Goal: Information Seeking & Learning: Learn about a topic

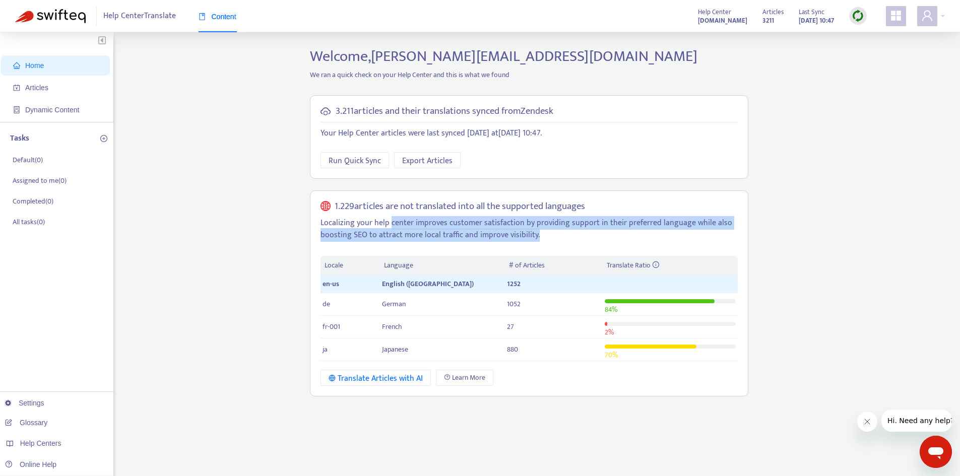
drag, startPoint x: 408, startPoint y: 224, endPoint x: 543, endPoint y: 231, distance: 135.2
click at [543, 231] on p "Localizing your help center improves customer satisfaction by providing support…" at bounding box center [528, 229] width 417 height 24
click at [543, 232] on p "Localizing your help center improves customer satisfaction by providing support…" at bounding box center [528, 229] width 417 height 24
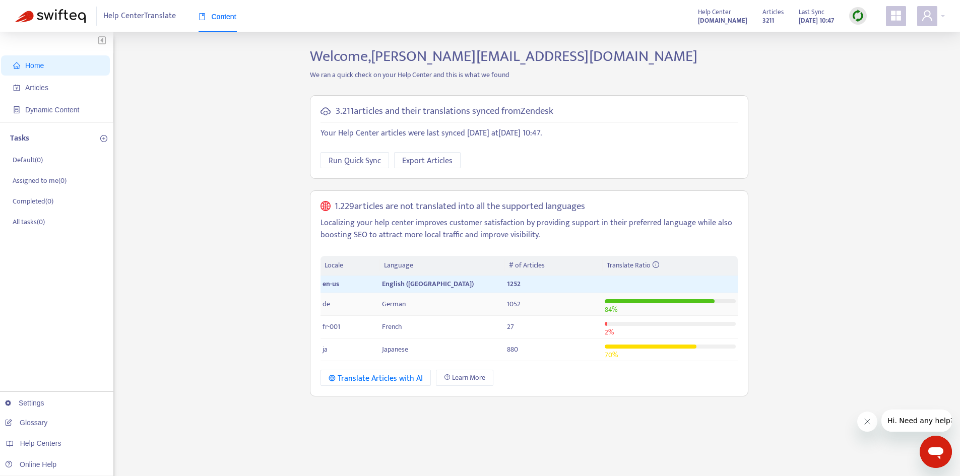
click at [448, 302] on td "German" at bounding box center [442, 304] width 125 height 23
click at [33, 92] on span "Articles" at bounding box center [57, 88] width 89 height 20
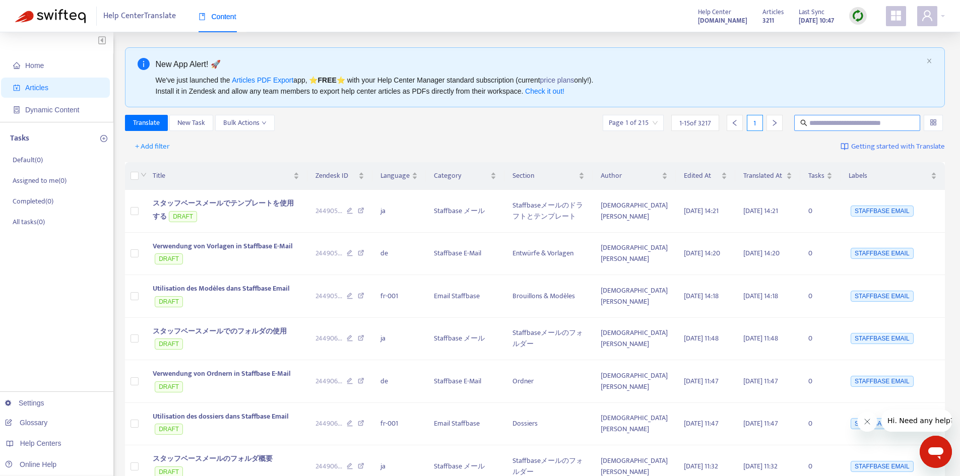
click at [804, 124] on icon "search" at bounding box center [804, 123] width 7 height 7
click at [823, 125] on input "text" at bounding box center [857, 122] width 97 height 11
click at [842, 124] on input "text" at bounding box center [857, 122] width 97 height 11
type input "**********"
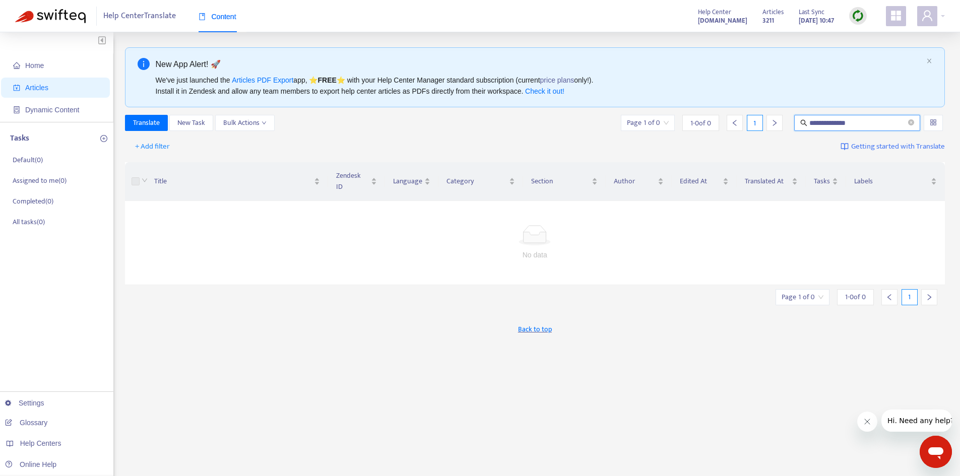
click at [943, 125] on div at bounding box center [933, 123] width 19 height 16
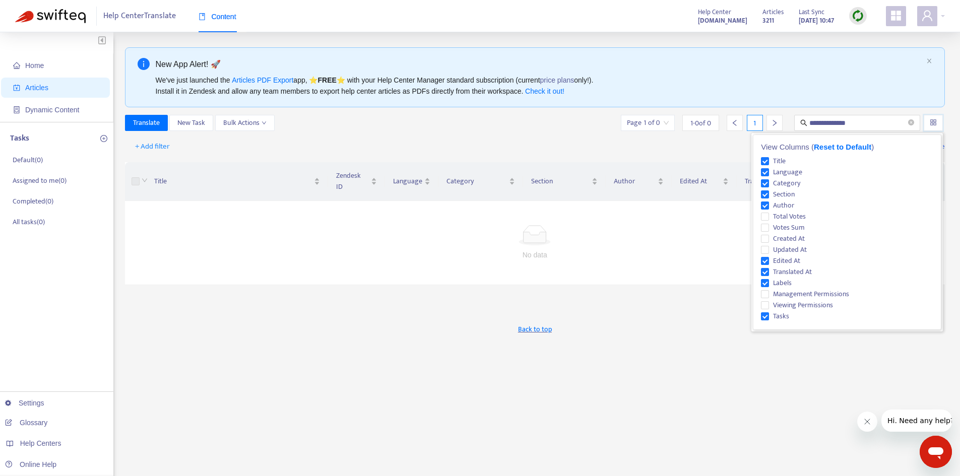
click at [687, 338] on div "**********" at bounding box center [535, 342] width 820 height 590
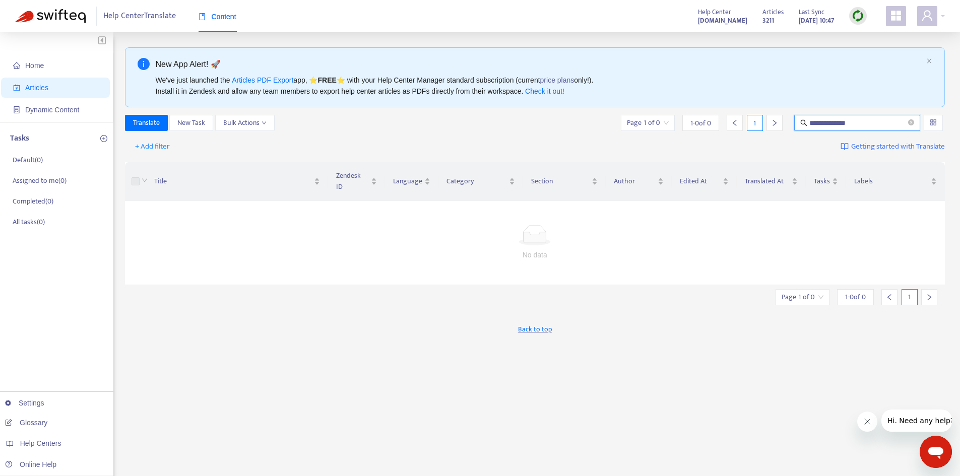
drag, startPoint x: 861, startPoint y: 122, endPoint x: 662, endPoint y: 121, distance: 199.1
click at [662, 121] on div "**********" at bounding box center [782, 123] width 326 height 16
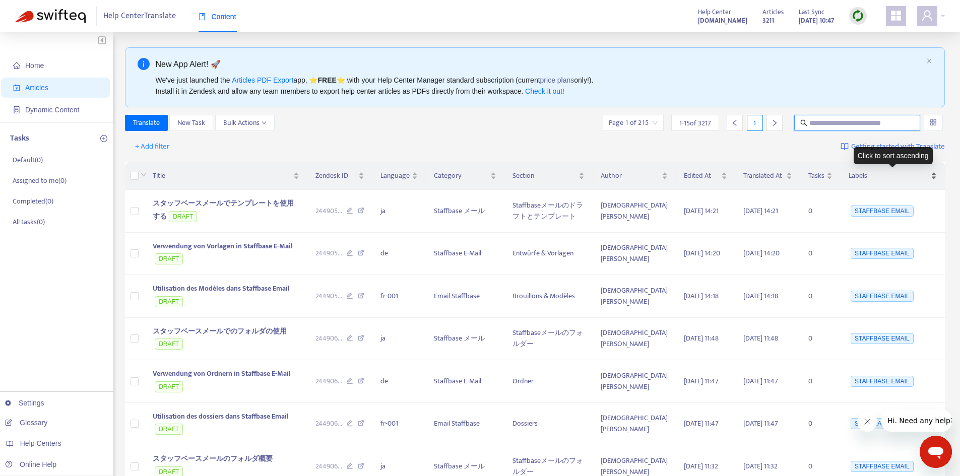
click at [863, 176] on span "Labels" at bounding box center [889, 175] width 80 height 11
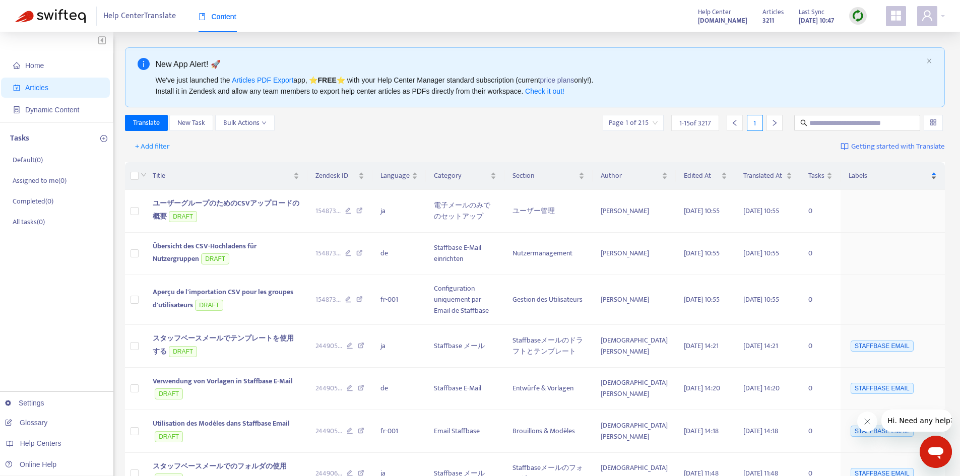
click at [863, 176] on span "Labels" at bounding box center [889, 175] width 80 height 11
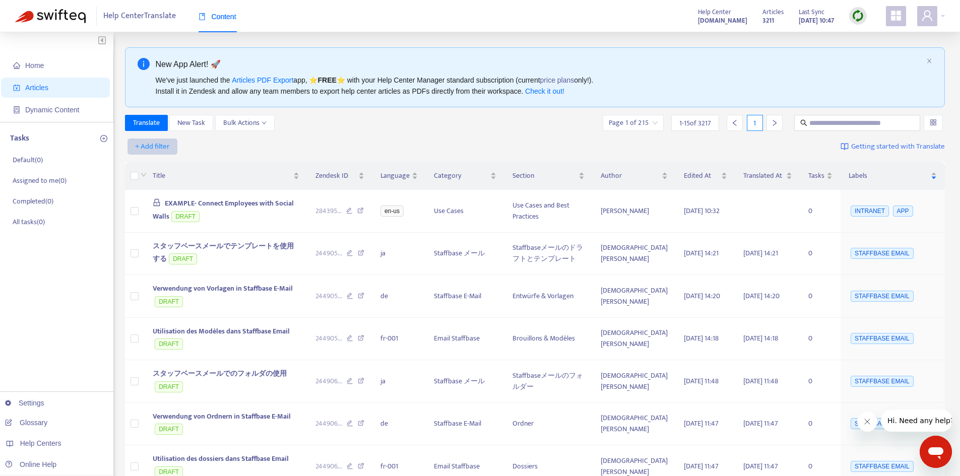
click at [147, 143] on span "+ Add filter" at bounding box center [152, 147] width 35 height 12
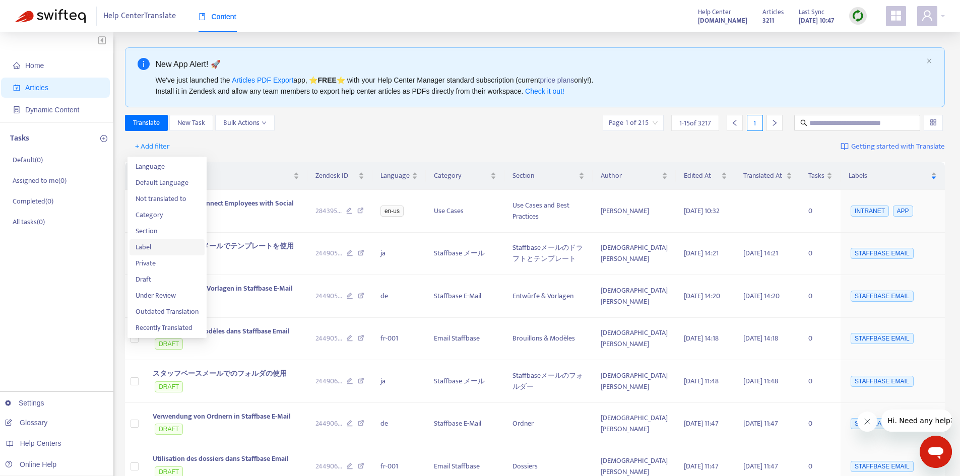
click at [157, 248] on span "Label" at bounding box center [167, 247] width 63 height 11
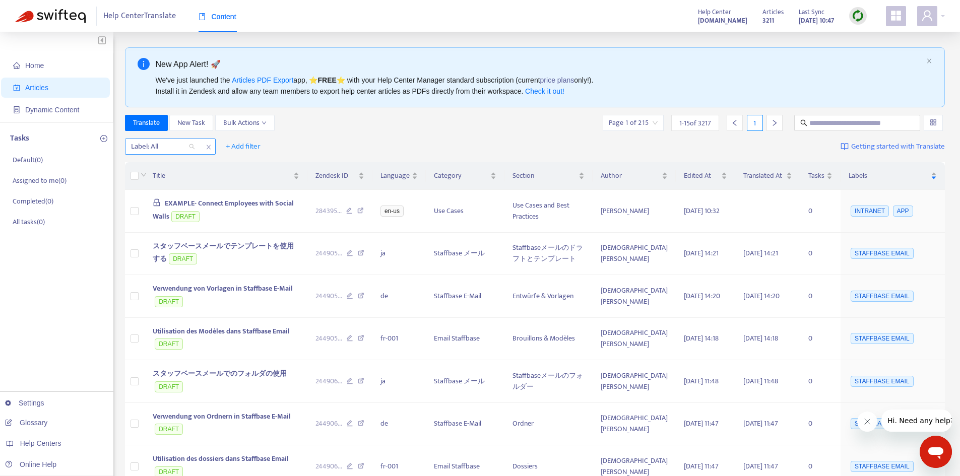
click at [172, 148] on div at bounding box center [157, 147] width 61 height 12
type input "********"
click at [209, 166] on div "STAFFBASE EMAIL" at bounding box center [221, 166] width 175 height 11
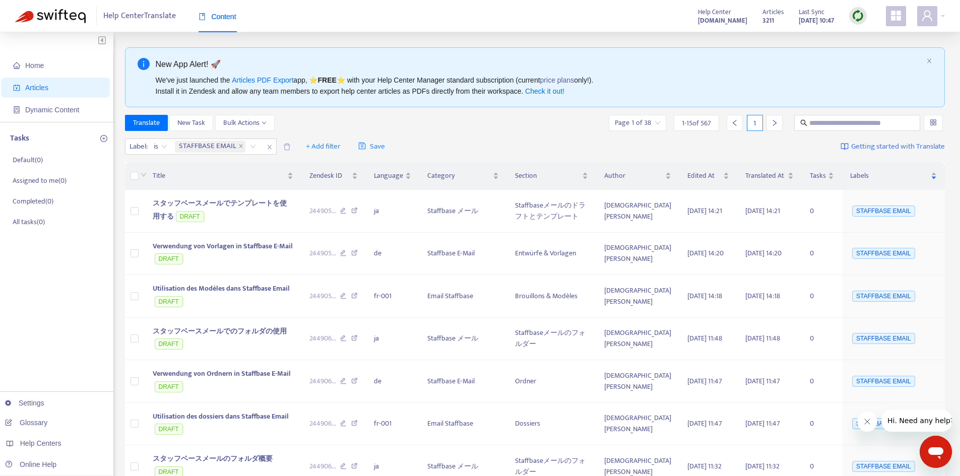
click at [496, 130] on div "Translate New Task Bulk Actions Page 1 of 38 1 - 15 of 567 1" at bounding box center [535, 123] width 820 height 16
click at [324, 144] on span "+ Add filter" at bounding box center [323, 147] width 35 height 12
click at [325, 165] on span "Language" at bounding box center [336, 166] width 63 height 11
click at [345, 146] on div "Language: All" at bounding box center [317, 146] width 75 height 15
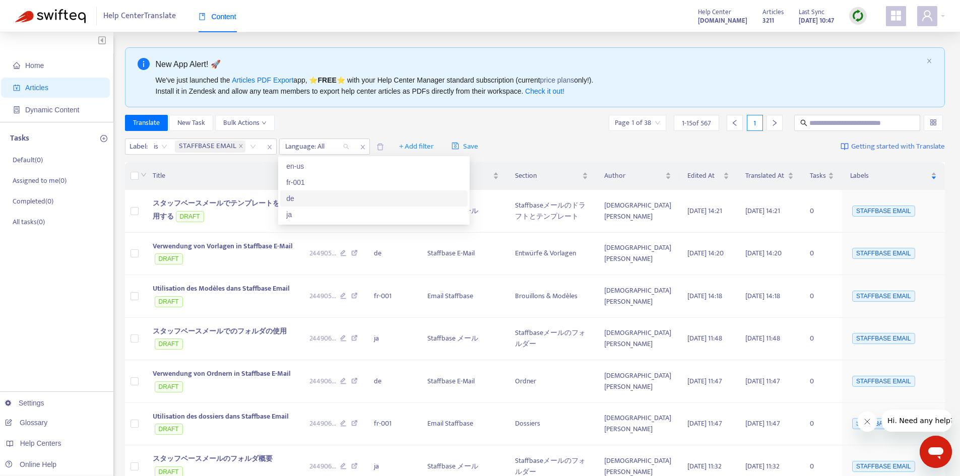
click at [323, 197] on div "de" at bounding box center [373, 198] width 175 height 11
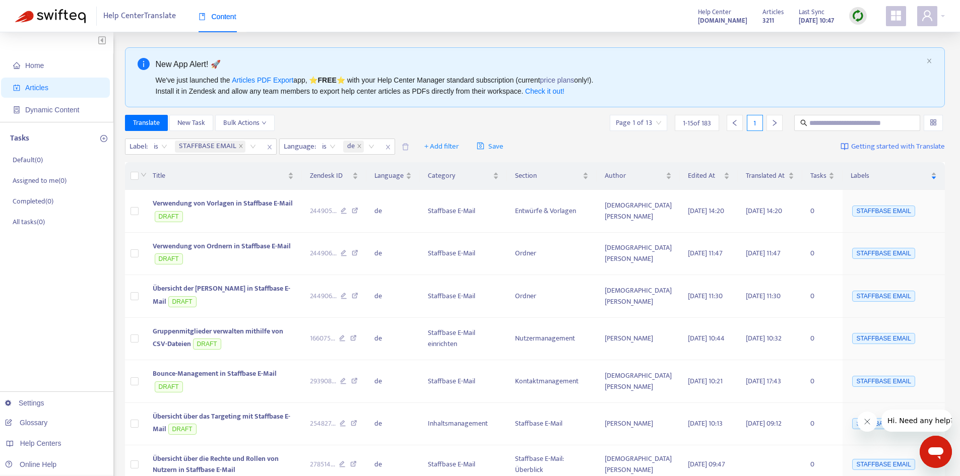
click at [565, 118] on div "Translate New Task Bulk Actions Page 1 of 13 1 - 15 of 183 1" at bounding box center [535, 123] width 820 height 16
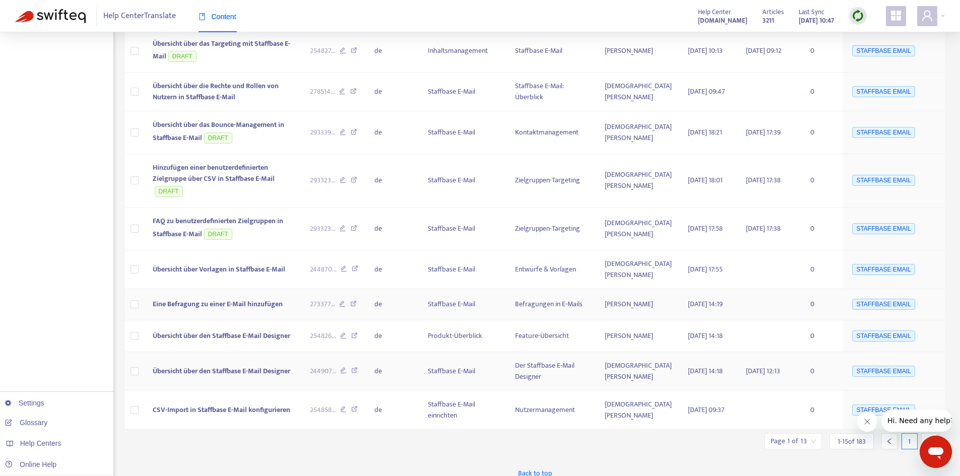
scroll to position [379, 0]
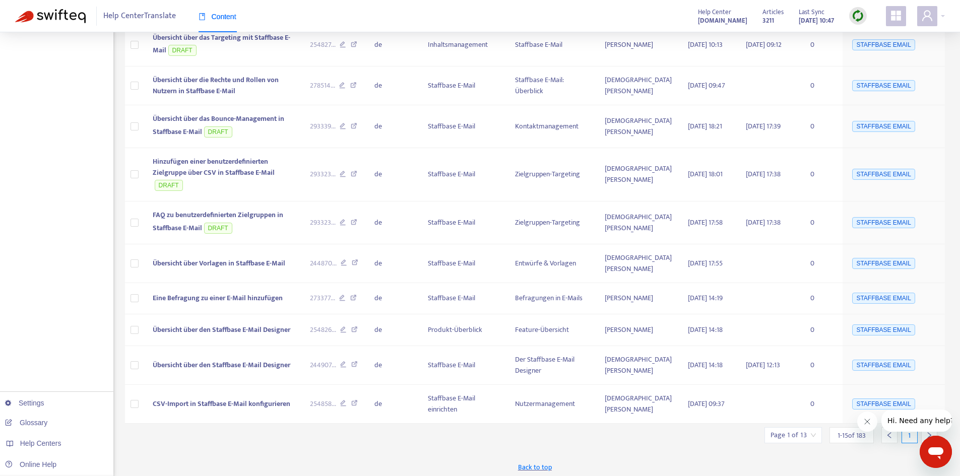
click at [869, 420] on icon "Close message from company" at bounding box center [867, 422] width 8 height 8
click at [929, 432] on icon "right" at bounding box center [930, 435] width 4 height 6
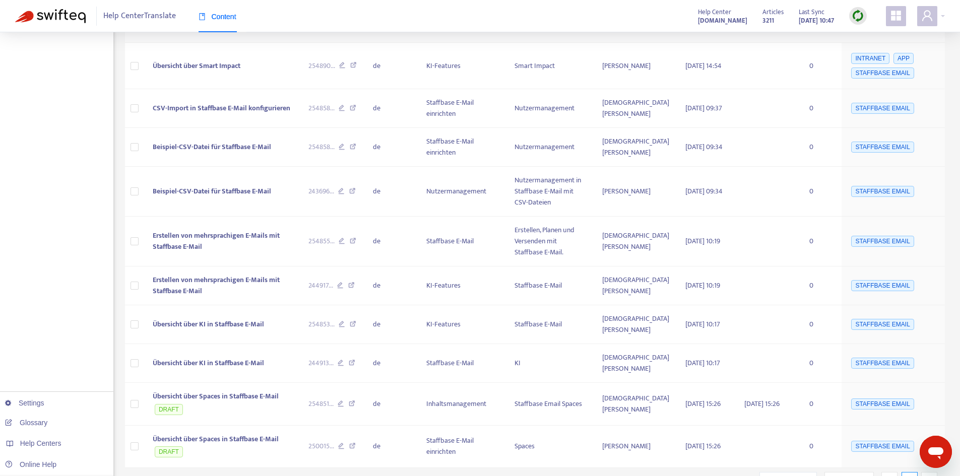
scroll to position [427, 0]
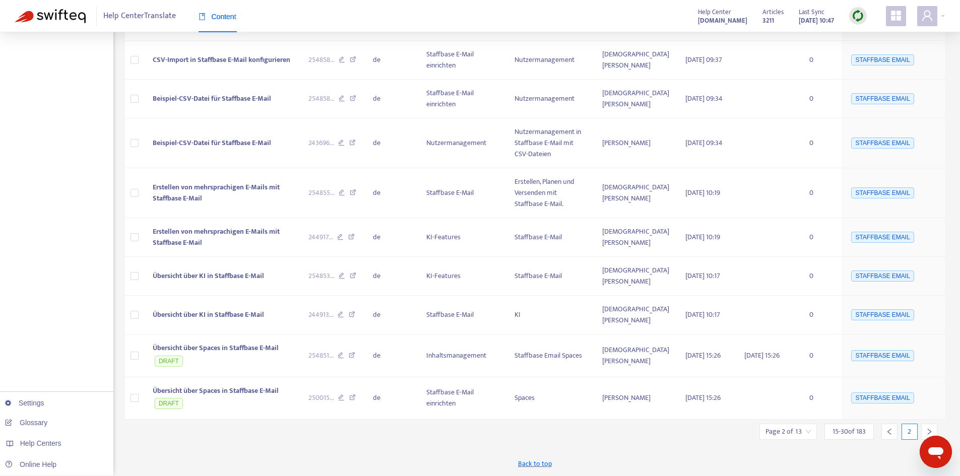
click at [930, 428] on icon "right" at bounding box center [929, 431] width 7 height 7
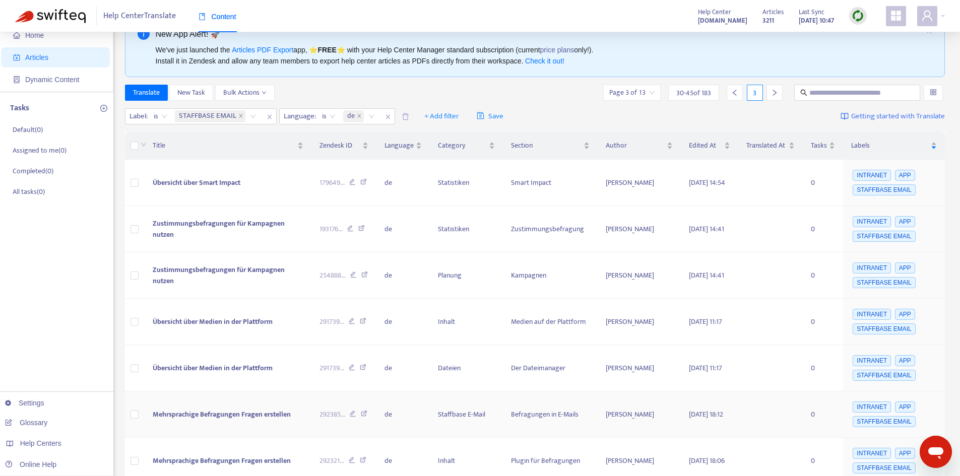
scroll to position [0, 0]
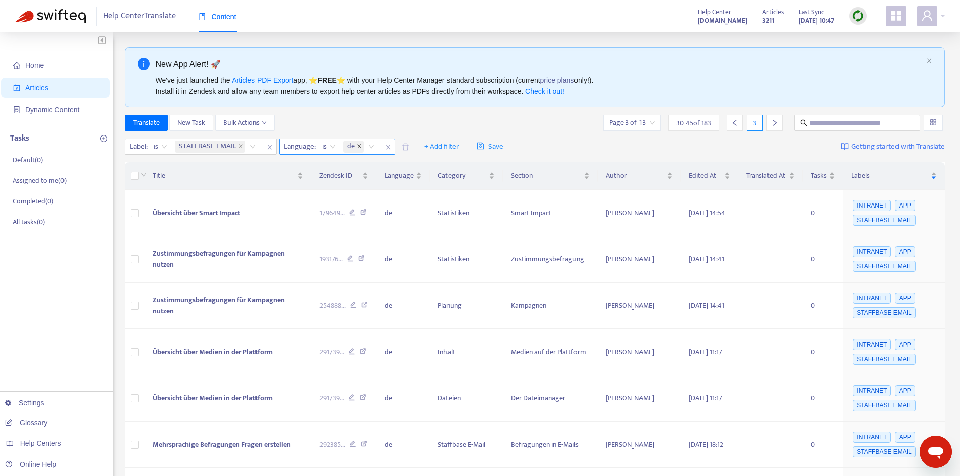
click at [358, 146] on icon "close" at bounding box center [359, 147] width 4 height 4
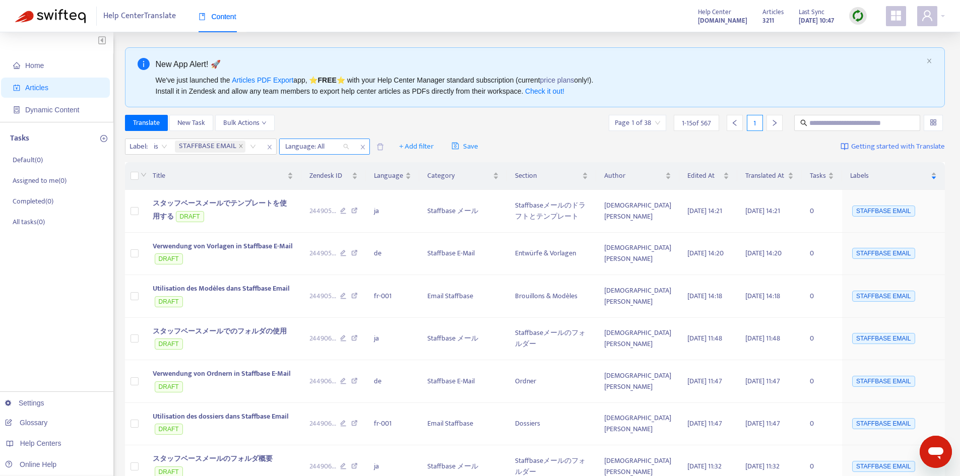
click at [344, 145] on div "Language: All" at bounding box center [317, 146] width 75 height 15
click at [315, 167] on div "en-us" at bounding box center [373, 166] width 175 height 11
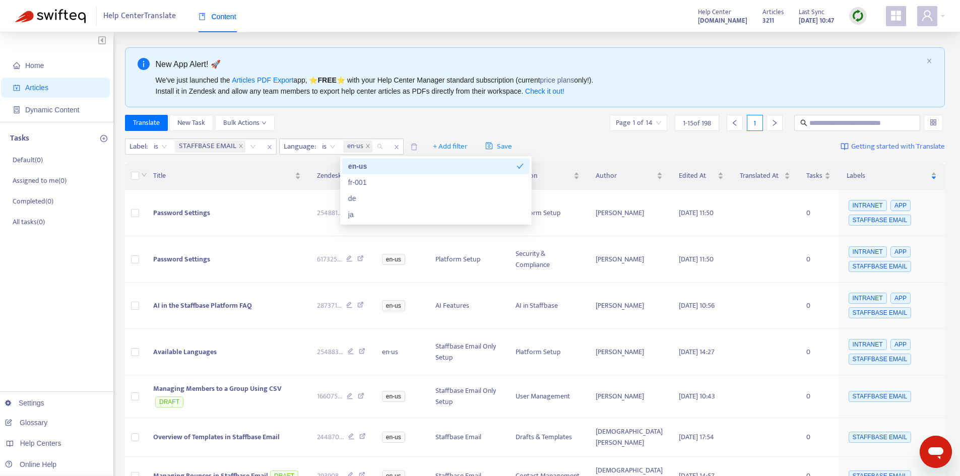
click at [404, 131] on div "Translate New Task Bulk Actions Page 1 of 14 1 - 15 of 198 1" at bounding box center [535, 123] width 820 height 16
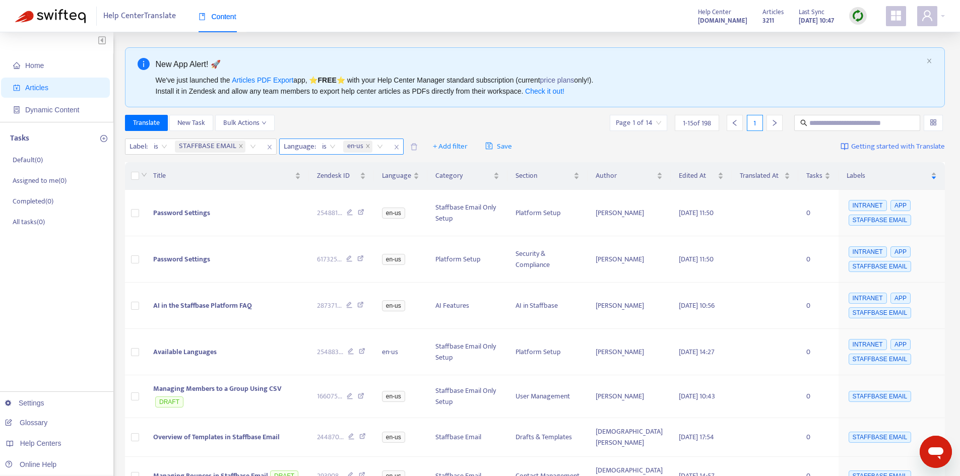
click at [324, 148] on span "is" at bounding box center [329, 146] width 14 height 15
click at [329, 136] on div "Label : is STAFFBASE EMAIL Language : is en-us + Add filter Save Getting starte…" at bounding box center [535, 147] width 820 height 24
click at [336, 145] on div "is" at bounding box center [328, 146] width 25 height 15
click at [335, 179] on div "is not" at bounding box center [411, 182] width 175 height 11
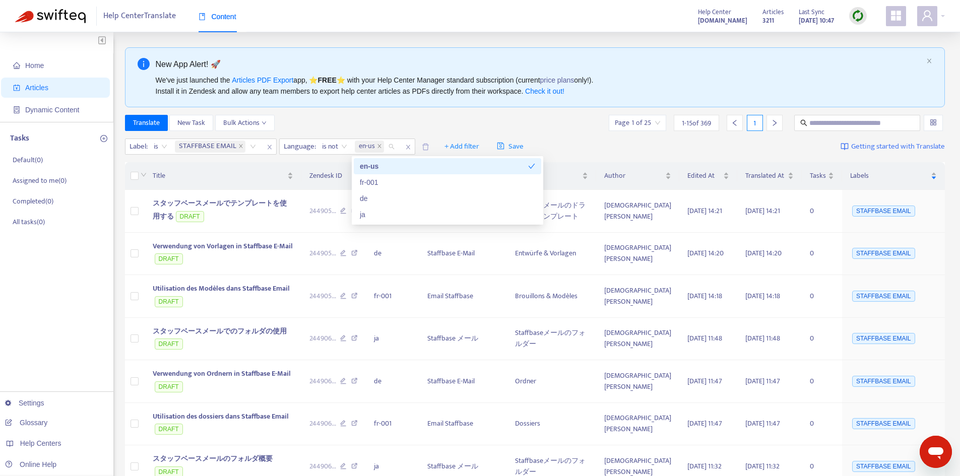
click at [381, 146] on span "en-us" at bounding box center [369, 147] width 29 height 12
click at [375, 198] on div "de" at bounding box center [447, 198] width 175 height 11
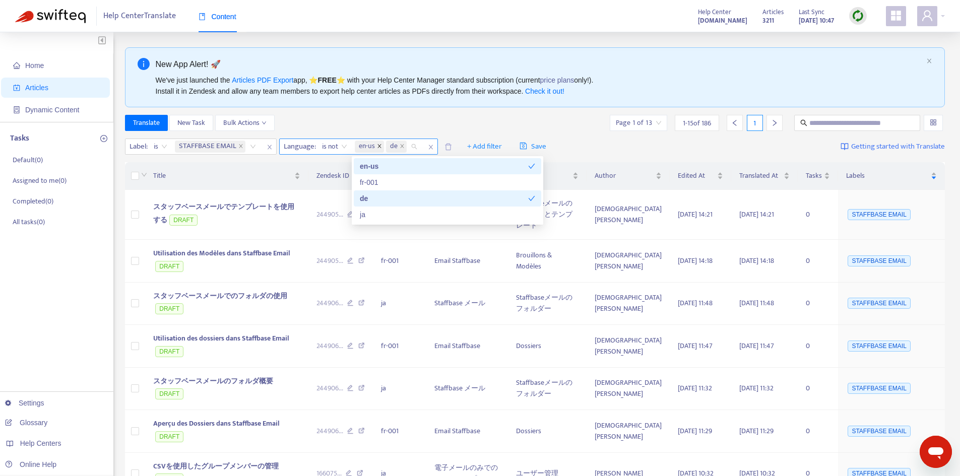
click at [377, 147] on icon "close" at bounding box center [379, 146] width 5 height 5
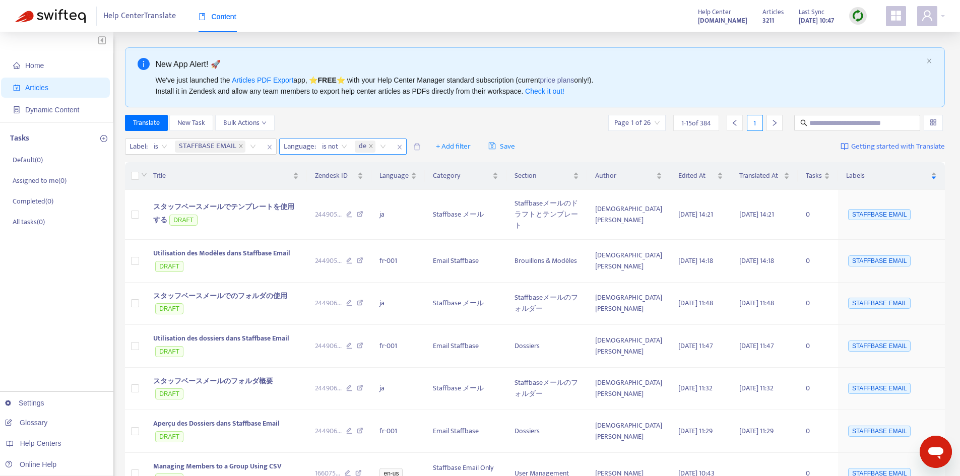
click at [389, 121] on div "Translate New Task Bulk Actions Page 1 of 26 1 - 15 of 384 1" at bounding box center [535, 123] width 820 height 16
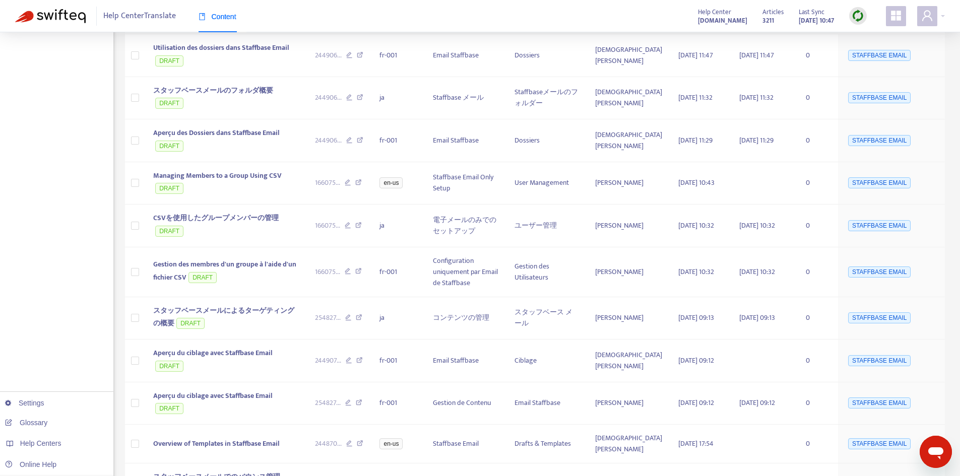
scroll to position [397, 0]
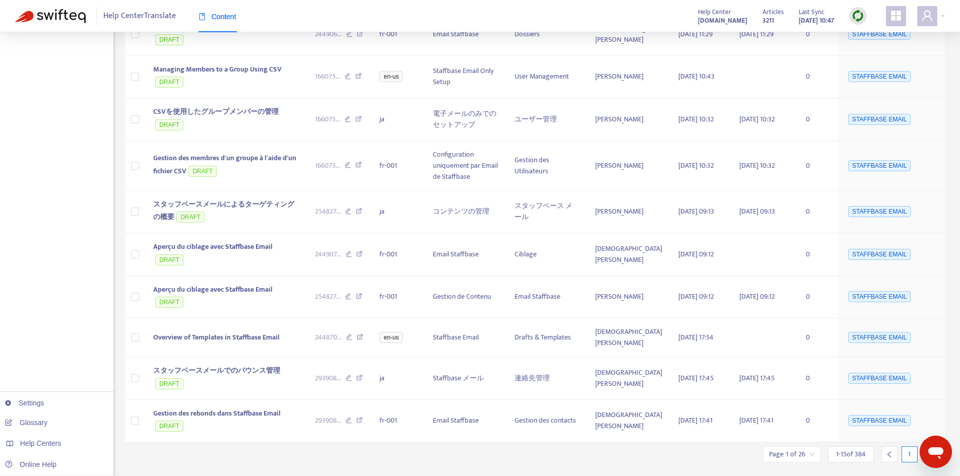
click at [928, 452] on icon "right" at bounding box center [930, 455] width 4 height 6
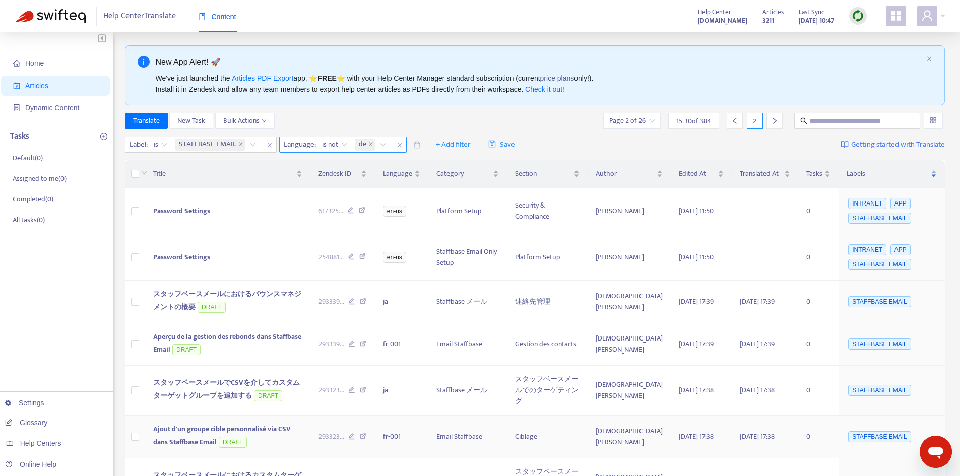
scroll to position [0, 0]
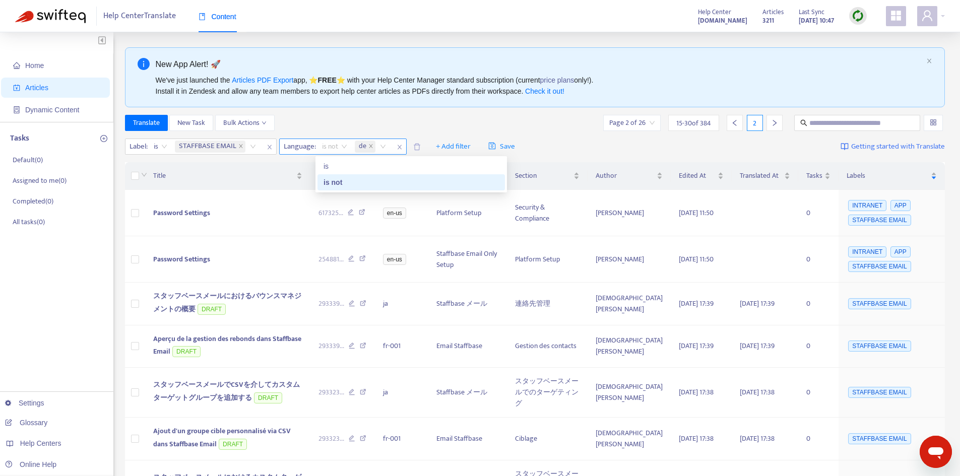
click at [330, 150] on span "is not" at bounding box center [334, 146] width 25 height 15
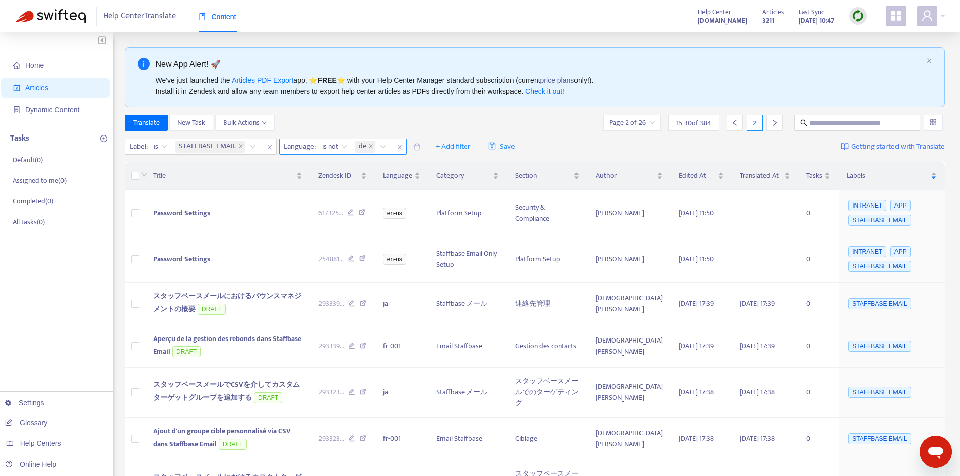
click at [335, 143] on span "is not" at bounding box center [334, 146] width 25 height 15
click at [262, 124] on icon "down" at bounding box center [264, 122] width 5 height 5
click at [287, 133] on ul "Change Article Status Rollback from Zendesk Save to Zendesk Delete from Zendesk" at bounding box center [259, 167] width 86 height 69
click at [287, 130] on div "Translate New Task Bulk Actions Page 2 of 26 15 - 30 of 384 2" at bounding box center [535, 123] width 820 height 16
click at [289, 127] on div "Translate New Task Bulk Actions Page 2 of 26 15 - 30 of 384 2" at bounding box center [535, 123] width 820 height 16
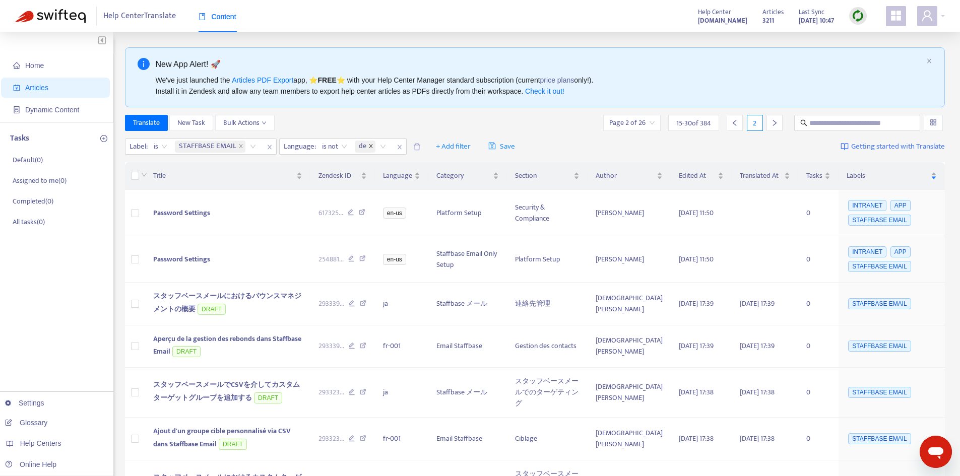
click at [371, 147] on icon "close" at bounding box center [370, 146] width 5 height 5
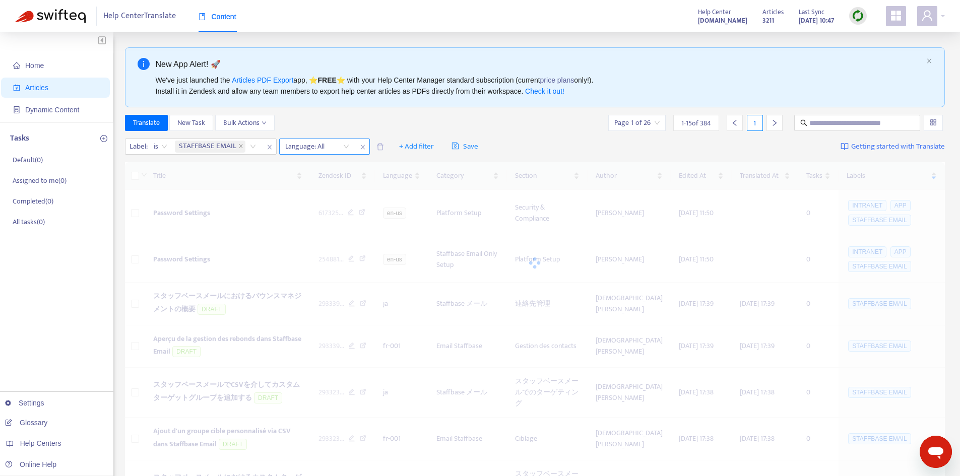
click at [362, 147] on icon "close" at bounding box center [363, 147] width 6 height 6
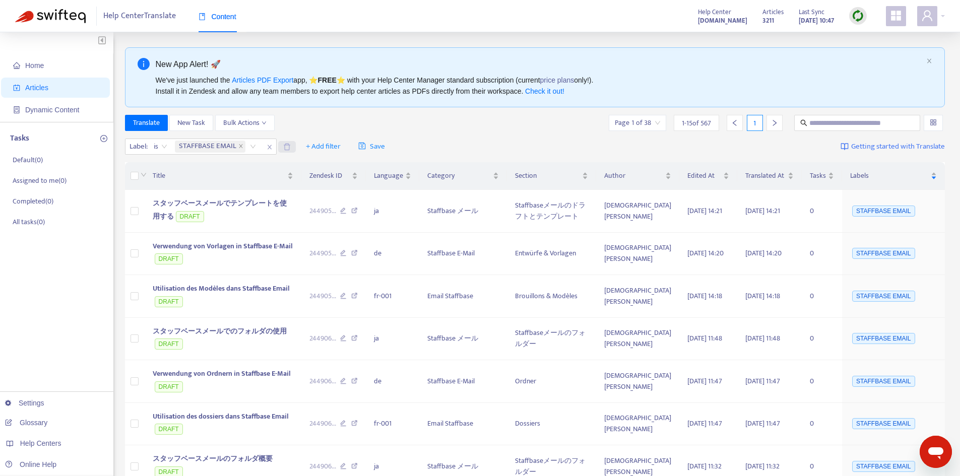
click at [286, 146] on icon "delete" at bounding box center [287, 147] width 8 height 8
click at [241, 148] on span "+ Add filter" at bounding box center [243, 147] width 35 height 12
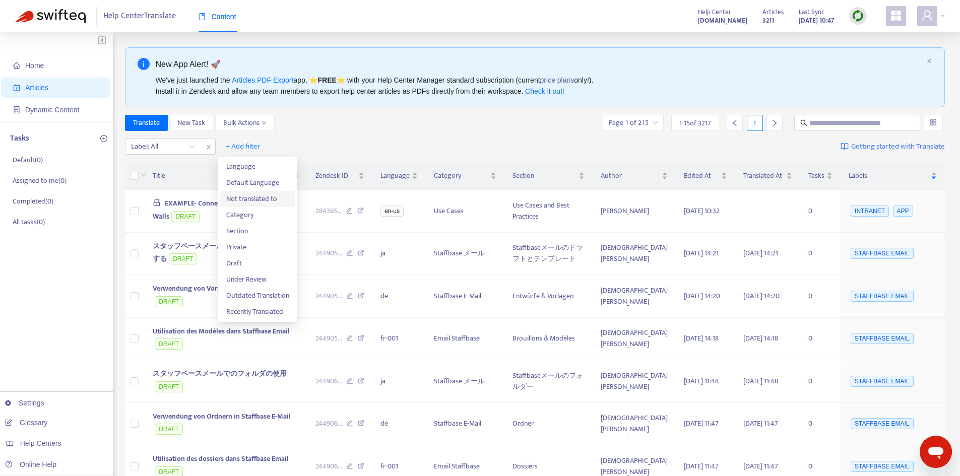
click at [254, 198] on span "Not translated to" at bounding box center [257, 199] width 63 height 11
click at [286, 147] on div "Not translated to" at bounding box center [256, 146] width 75 height 15
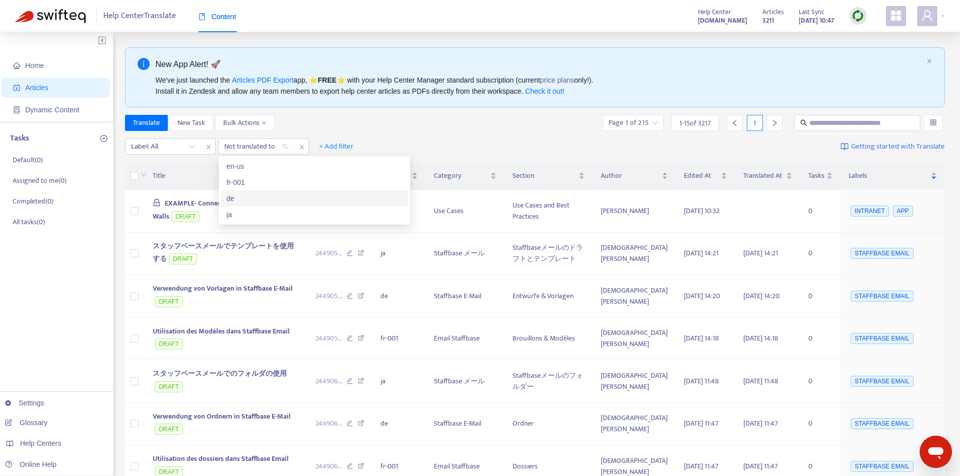
click at [242, 201] on div "de" at bounding box center [314, 198] width 175 height 11
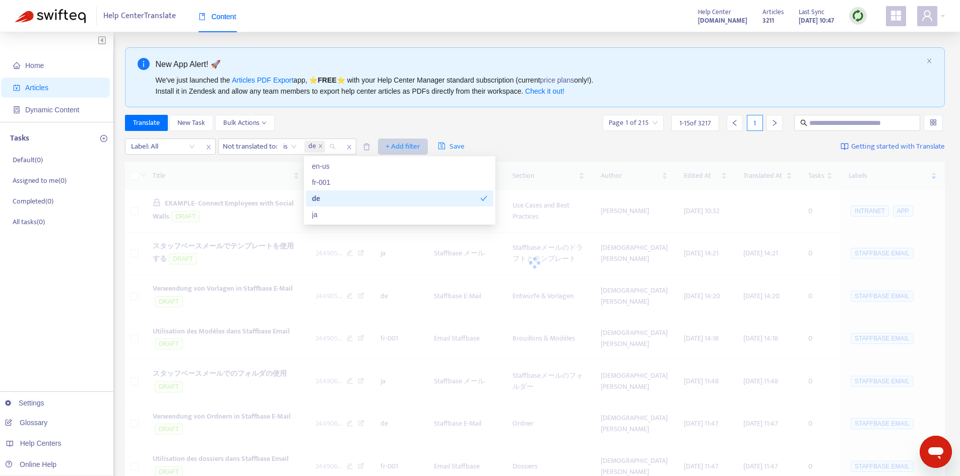
click at [403, 145] on span "+ Add filter" at bounding box center [403, 147] width 35 height 12
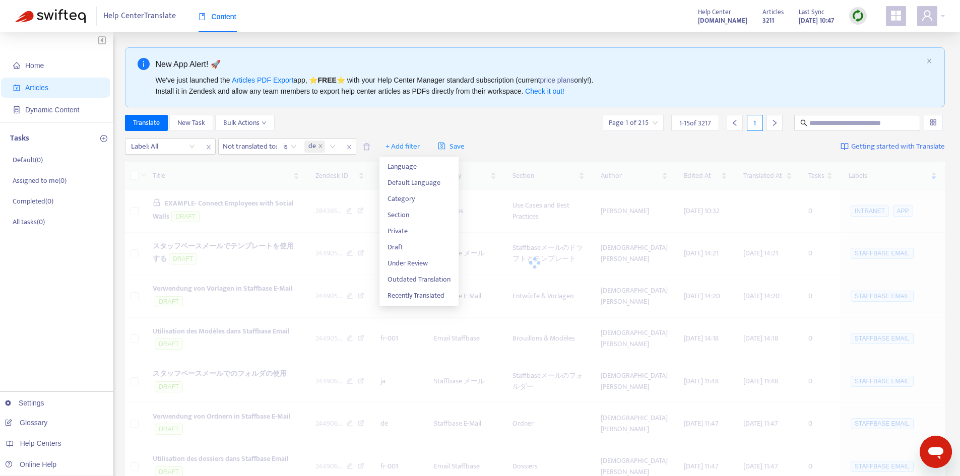
click at [317, 120] on div "Translate New Task Bulk Actions Page 1 of 215 1 - 15 of 3217 1" at bounding box center [535, 123] width 820 height 16
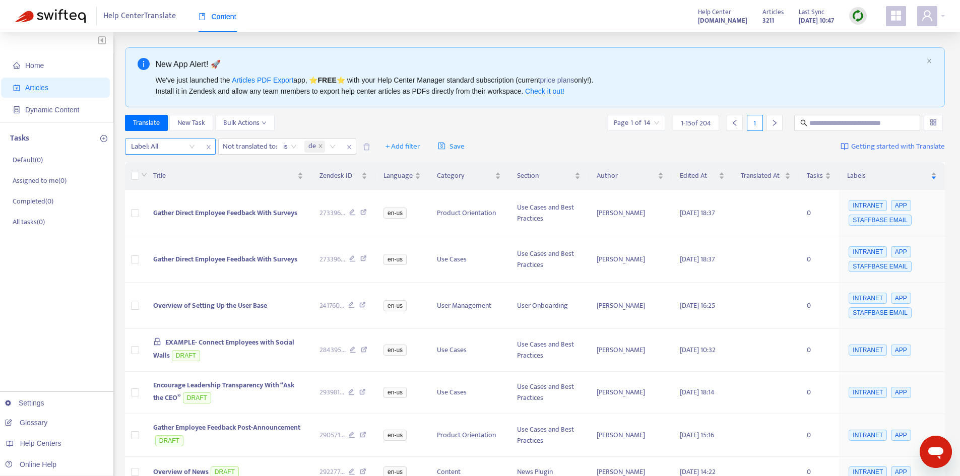
click at [196, 144] on div "Label: All" at bounding box center [162, 146] width 75 height 15
type input "*****"
click at [171, 160] on div "STAFFBASE EMAIL" at bounding box center [220, 166] width 187 height 16
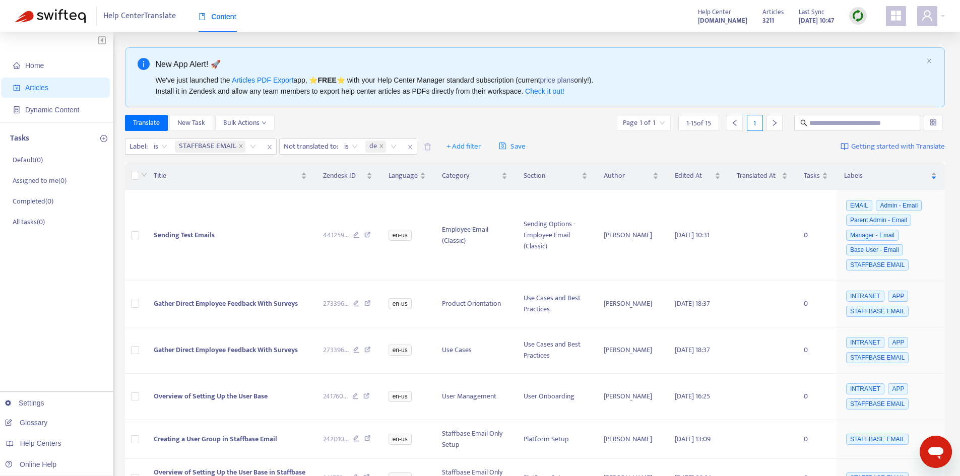
click at [542, 133] on div "Translate New Task Bulk Actions Page 1 of 1 1 - 15 of 15 1" at bounding box center [535, 125] width 820 height 20
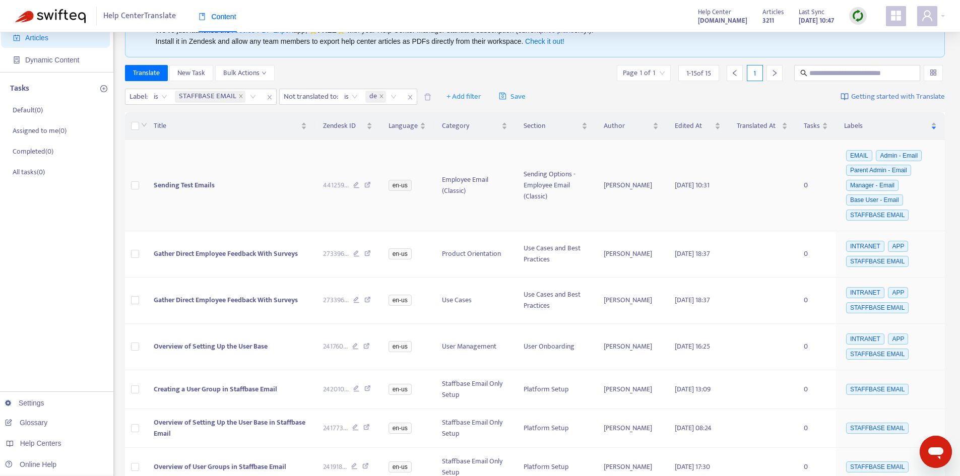
scroll to position [50, 0]
click at [460, 95] on span "+ Add filter" at bounding box center [463, 96] width 35 height 12
click at [470, 150] on span "Category" at bounding box center [478, 148] width 63 height 11
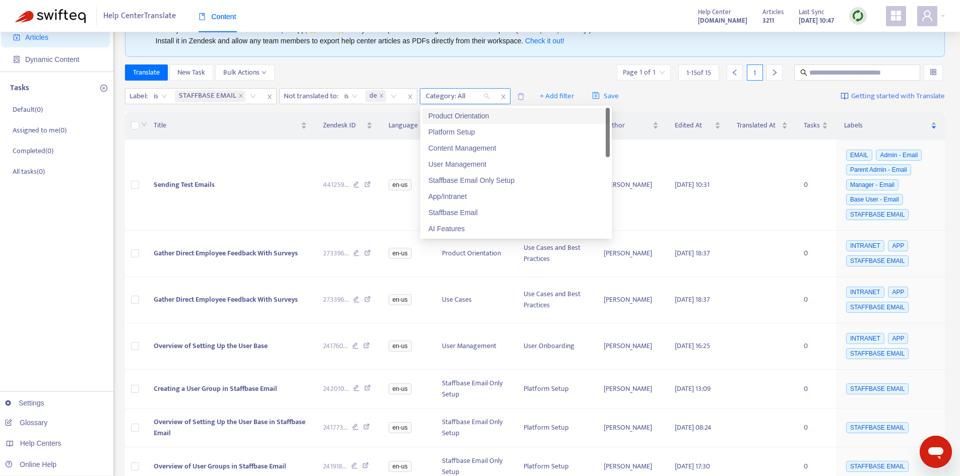
click at [486, 95] on div "Category: All" at bounding box center [457, 96] width 75 height 15
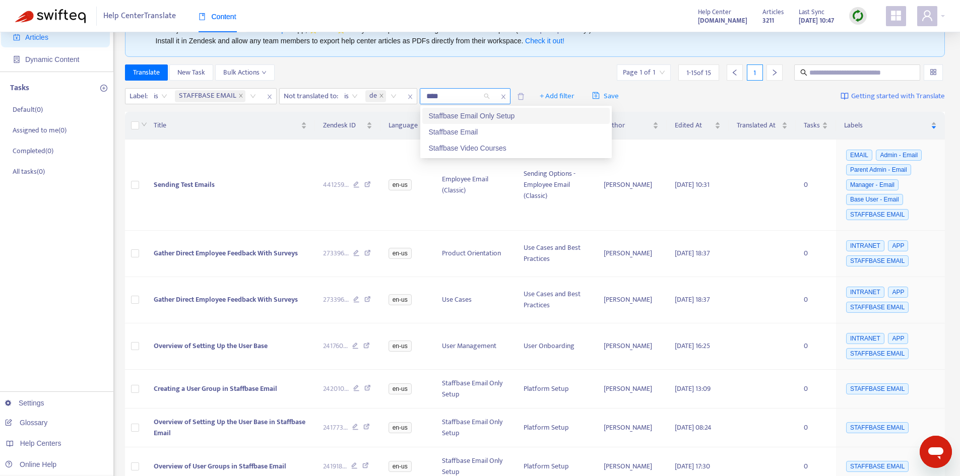
type input "*****"
click at [484, 113] on div "Staffbase Email Only Setup" at bounding box center [515, 115] width 175 height 11
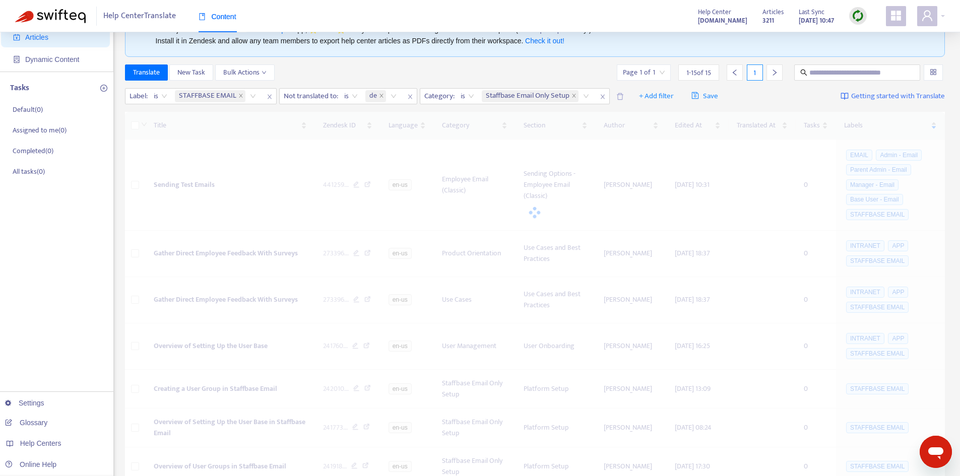
click at [532, 69] on div "Translate New Task Bulk Actions Page 1 of 1 1 - 15 of 15 1" at bounding box center [535, 73] width 820 height 16
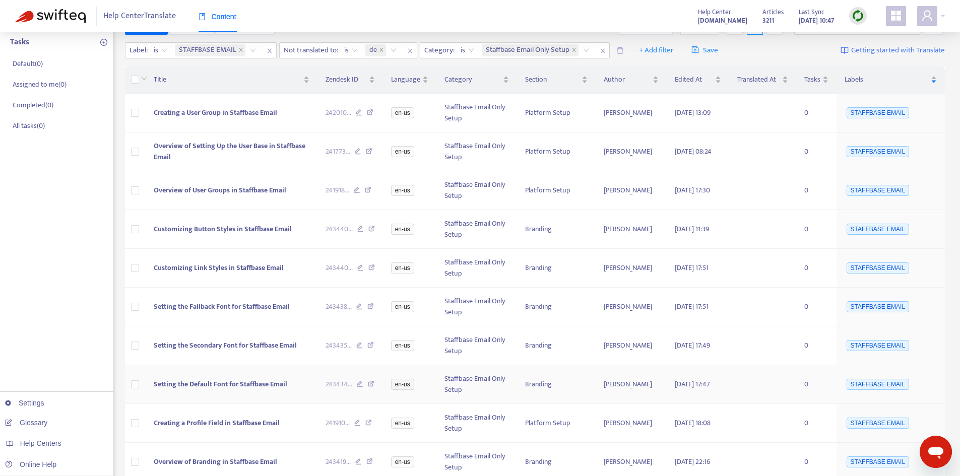
scroll to position [46, 0]
